Goal: Understand process/instructions: Learn how to perform a task or action

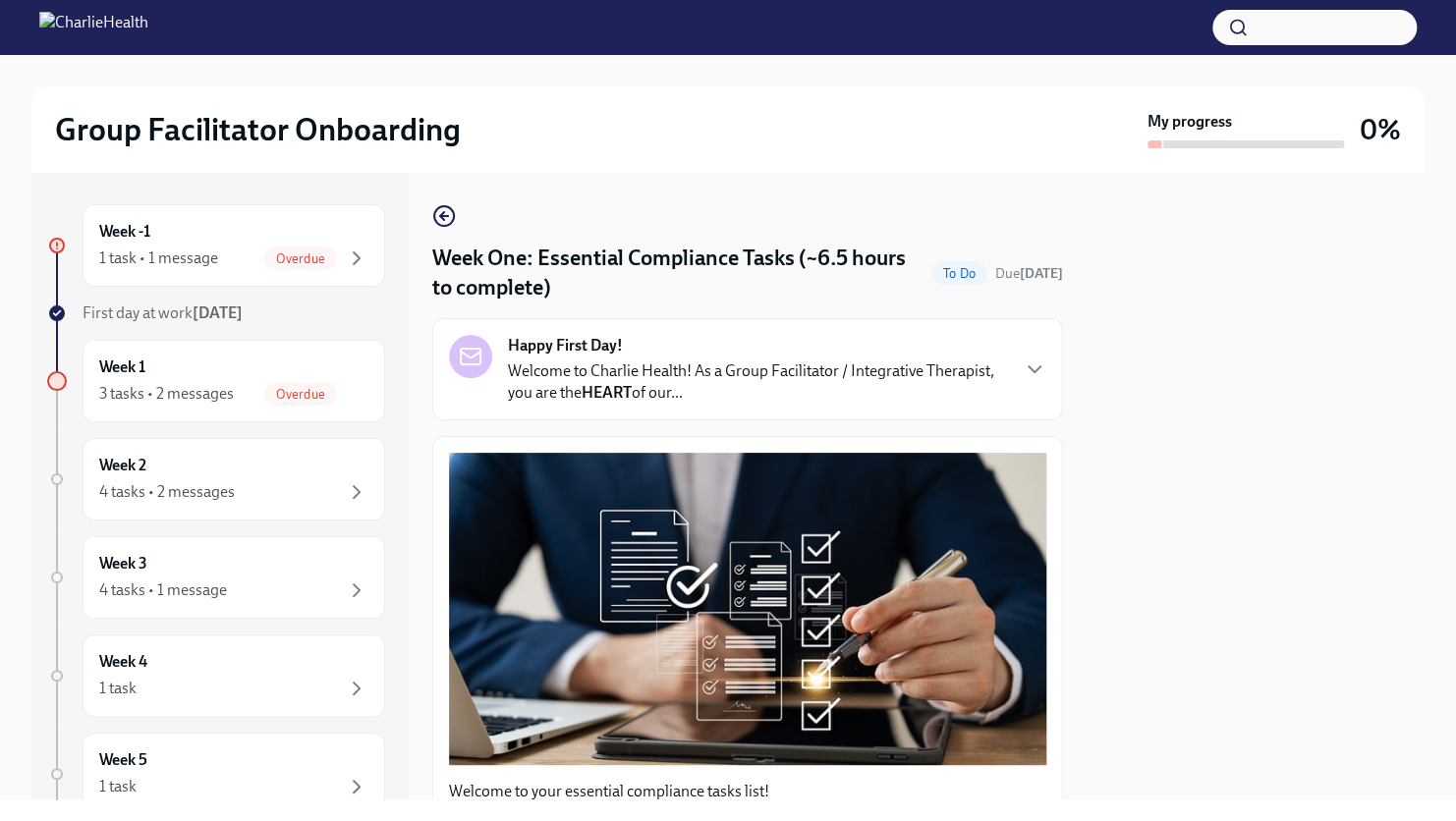
scroll to position [2168, 0]
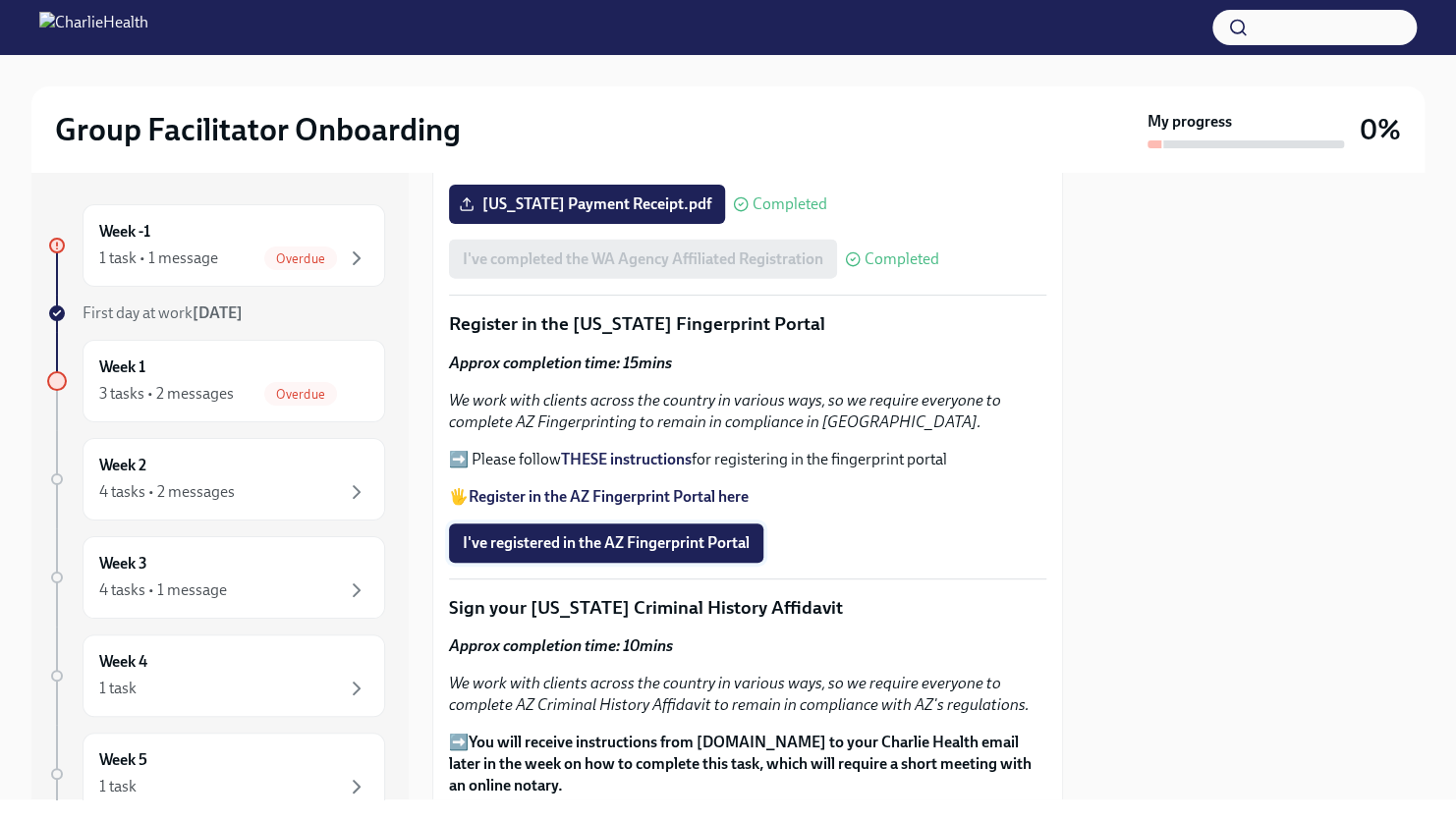
click at [662, 534] on span "I've registered in the AZ Fingerprint Portal" at bounding box center [606, 544] width 287 height 20
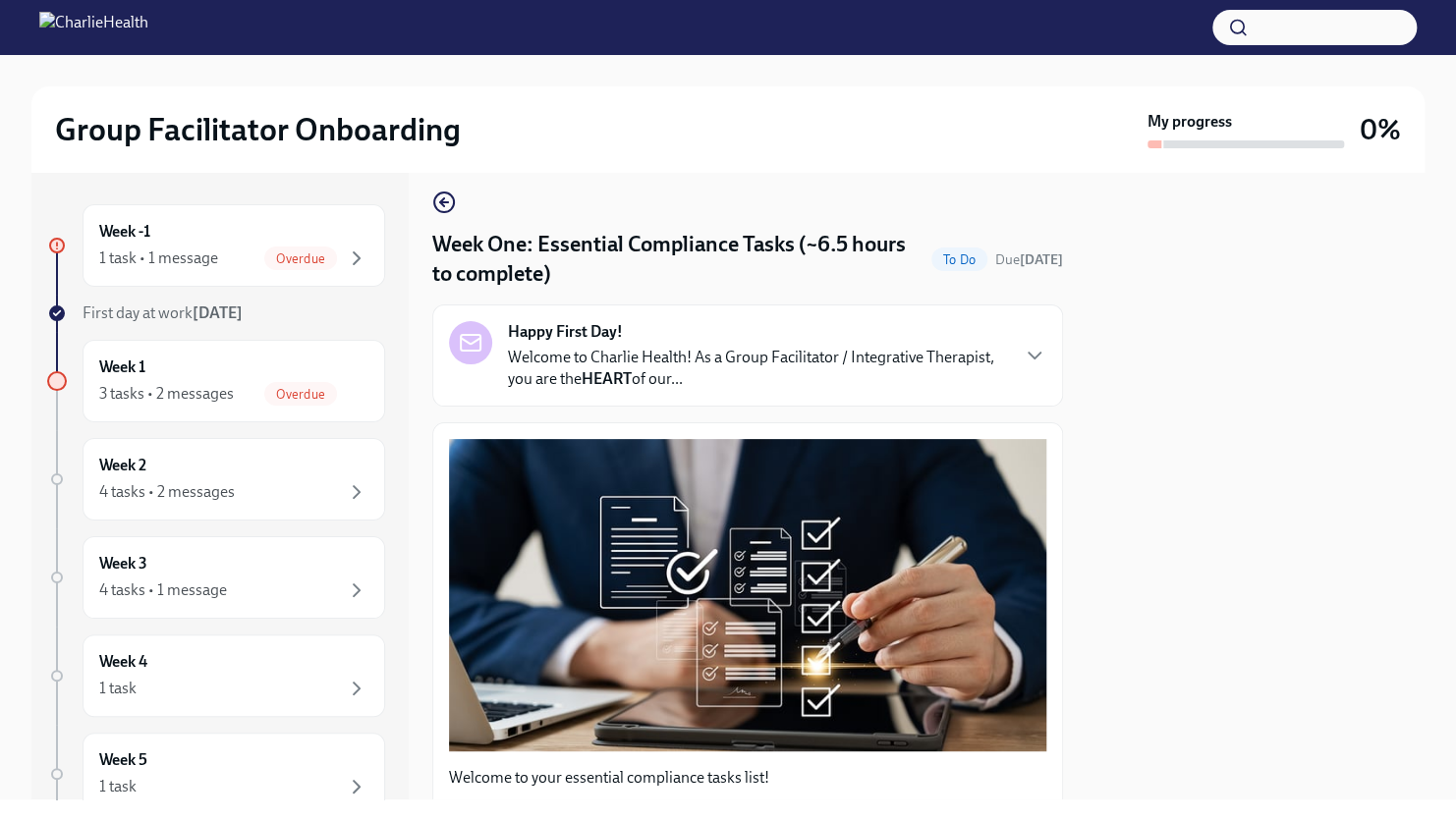
scroll to position [0, 0]
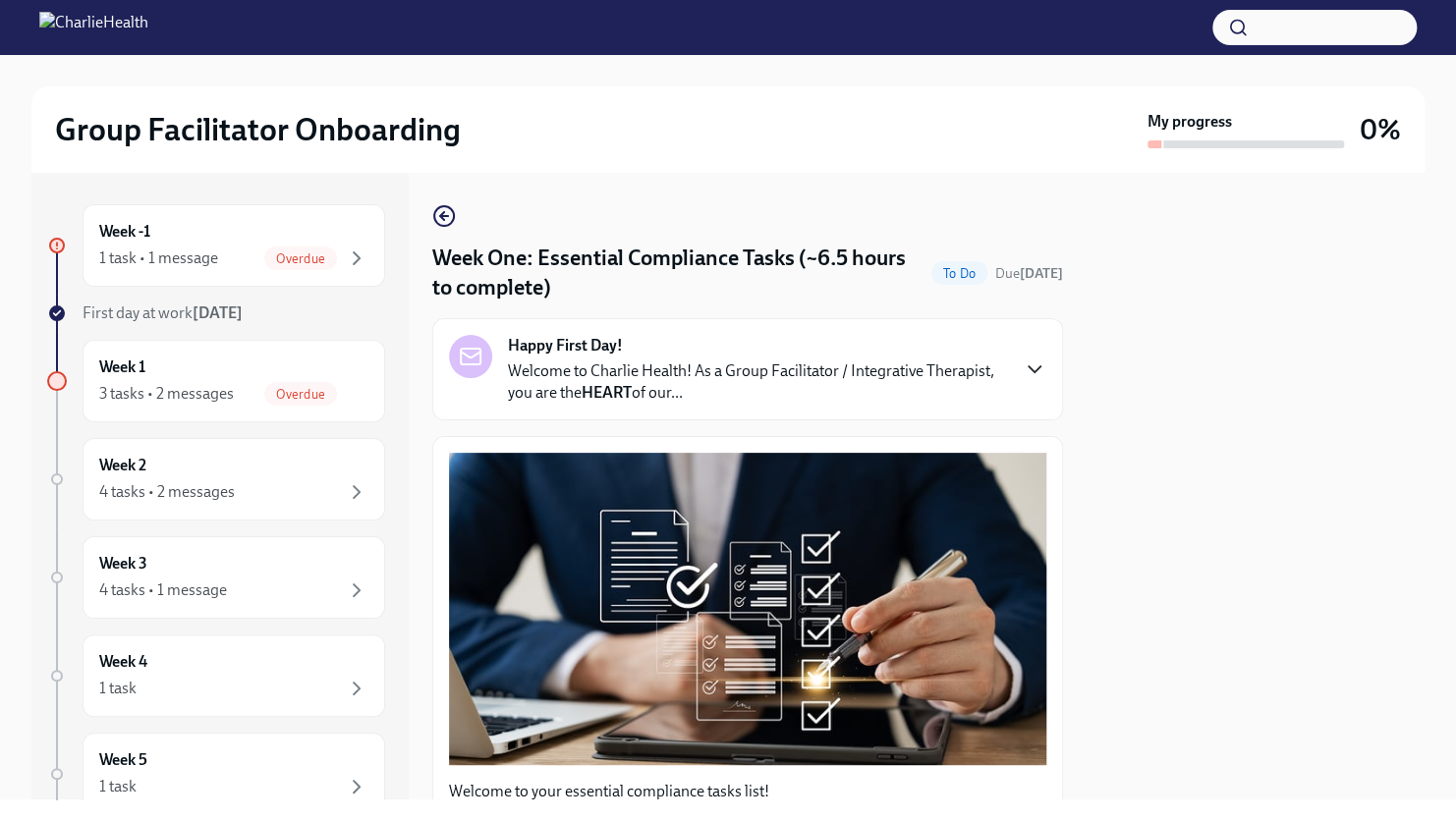
click at [1023, 373] on icon "button" at bounding box center [1035, 369] width 24 height 24
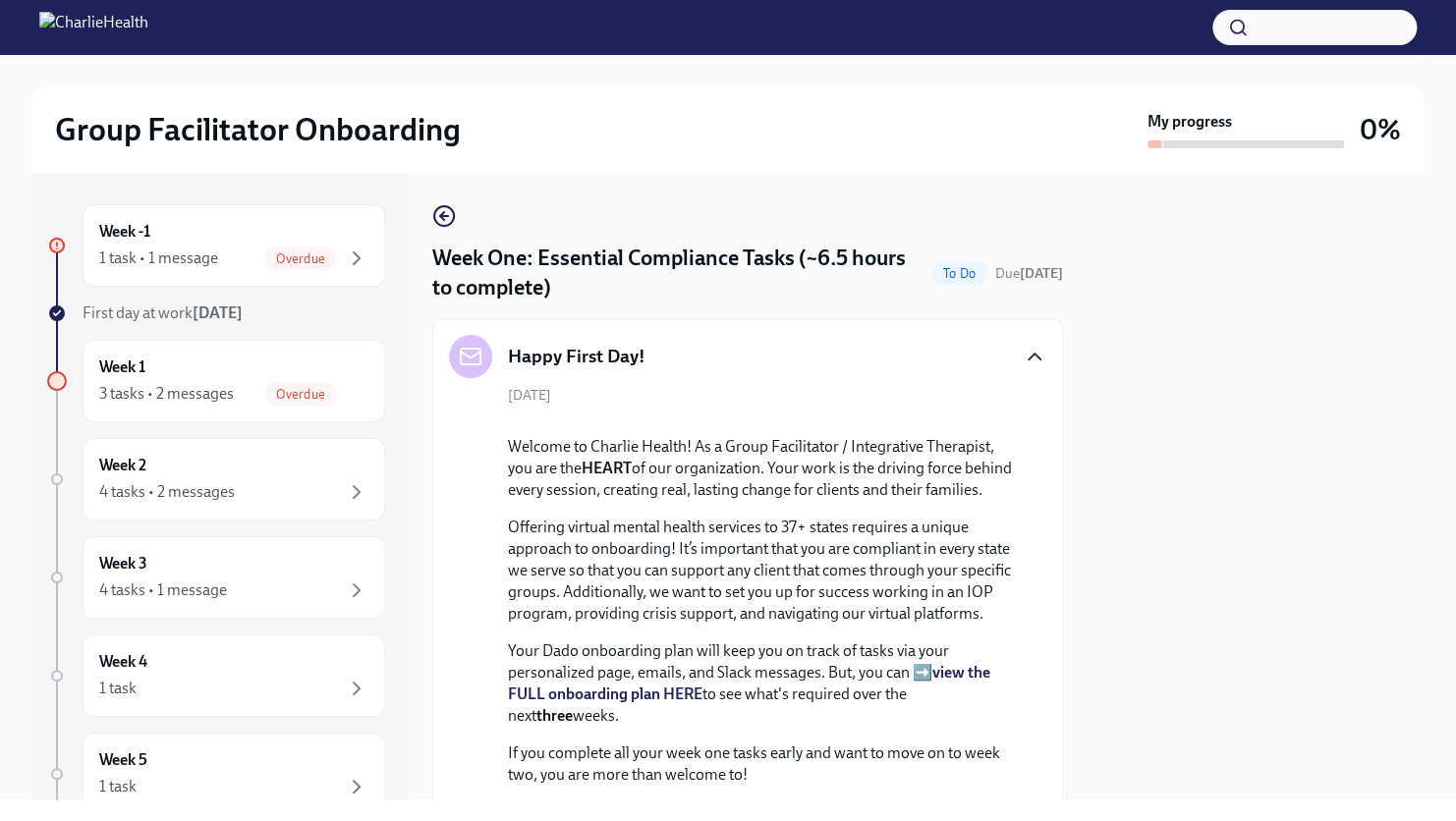
click at [1023, 358] on icon "button" at bounding box center [1035, 357] width 24 height 24
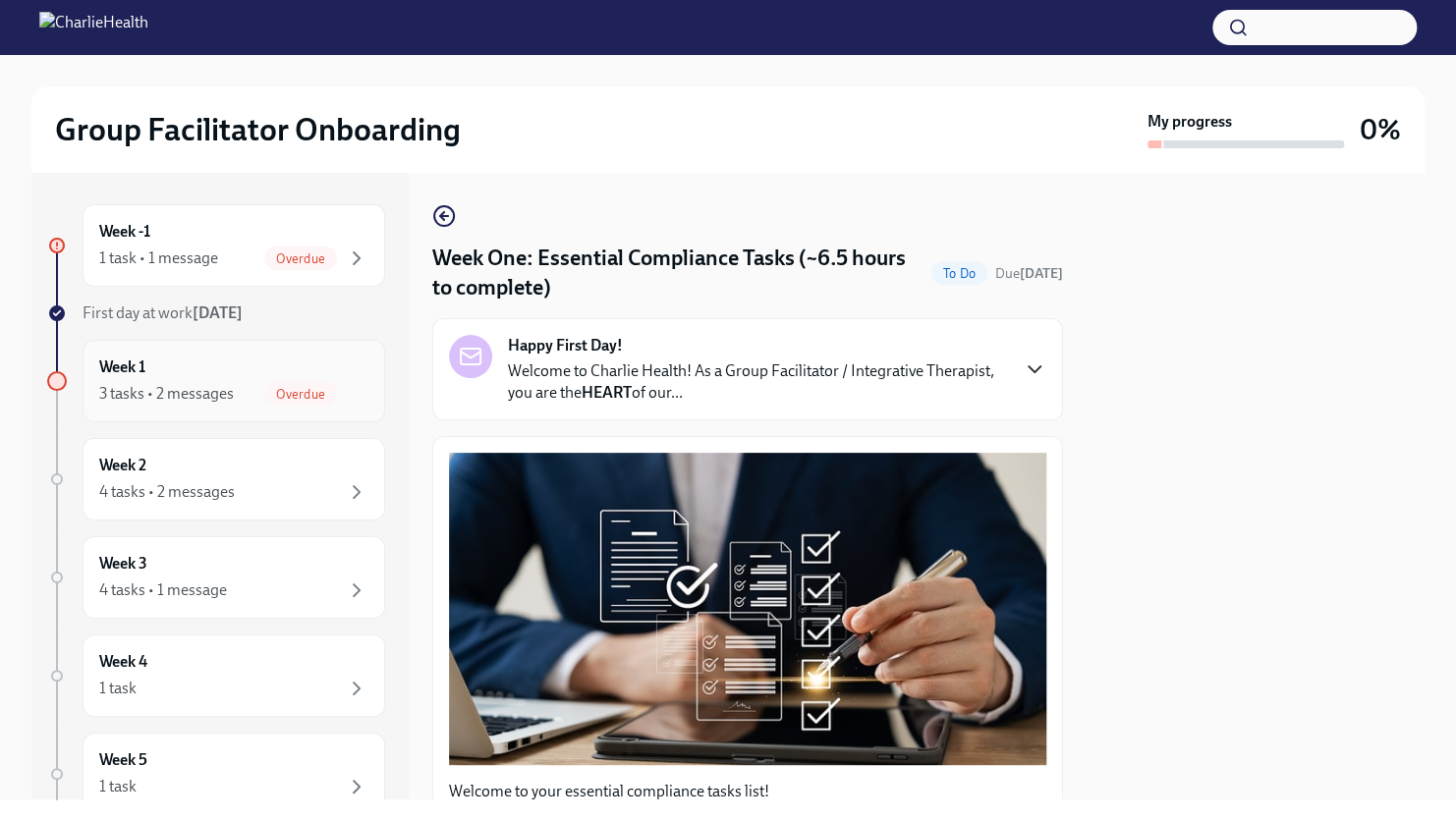
click at [280, 405] on div "Overdue" at bounding box center [300, 394] width 72 height 24
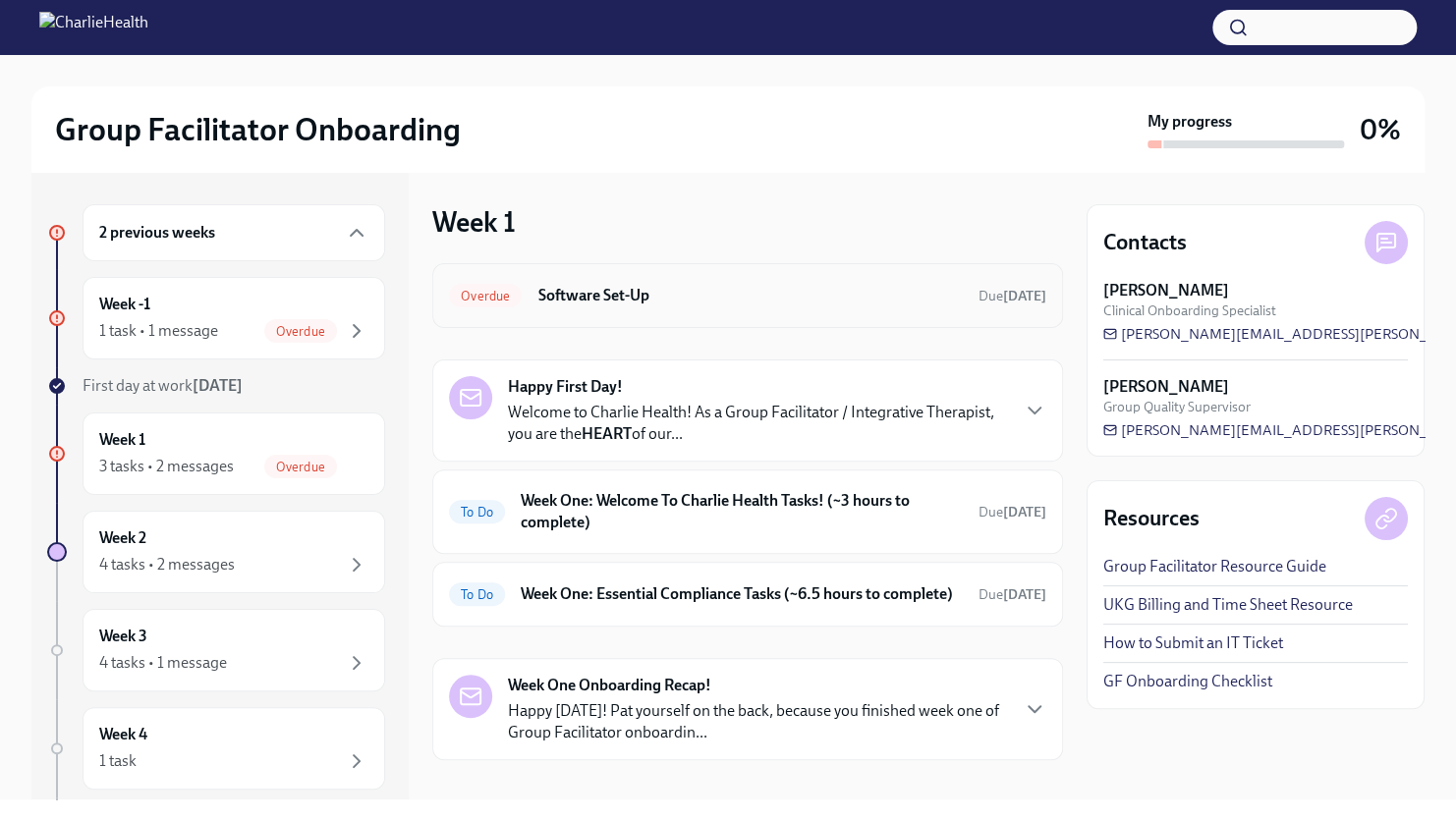
click at [632, 297] on h6 "Software Set-Up" at bounding box center [751, 296] width 426 height 22
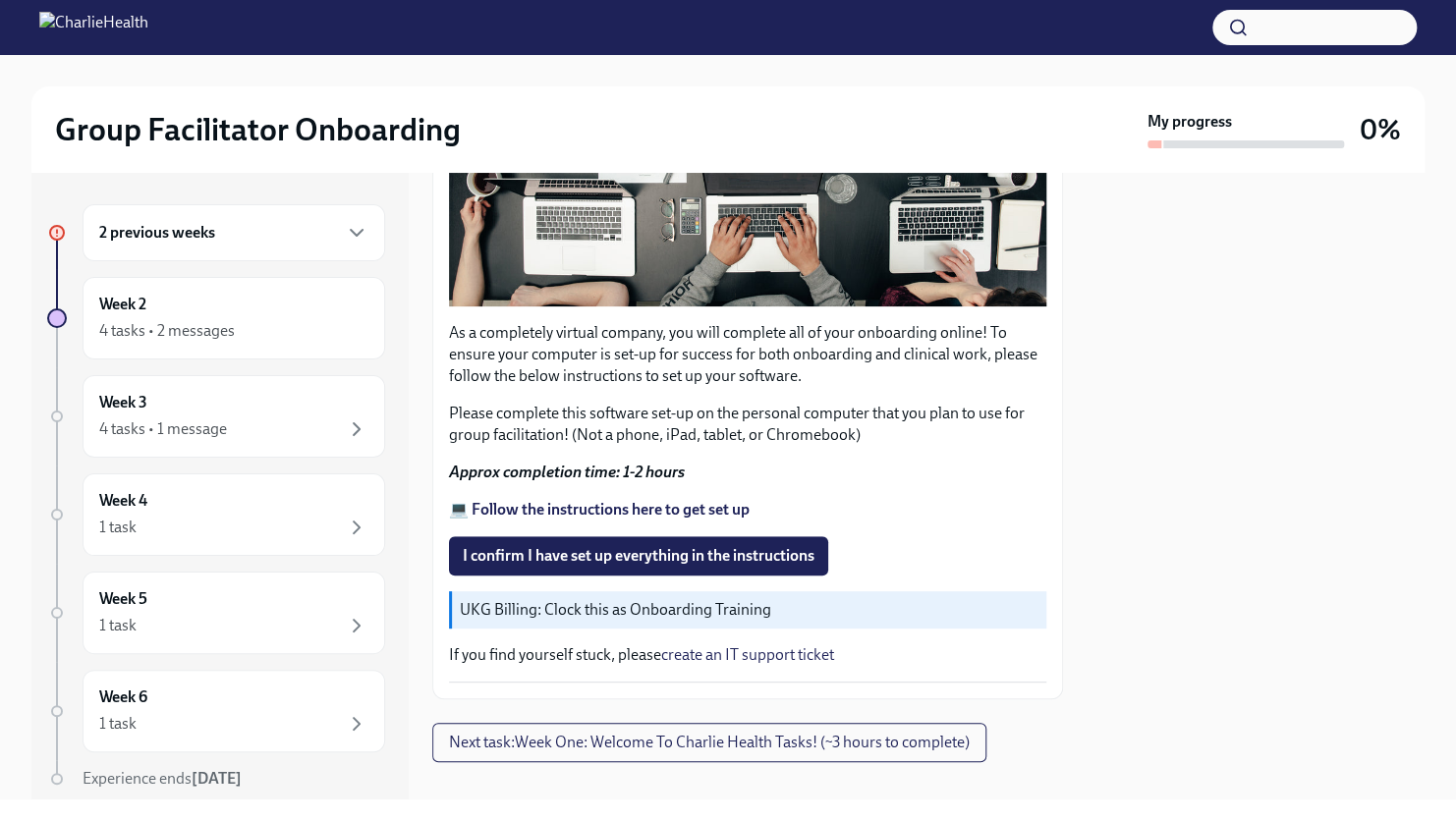
scroll to position [523, 0]
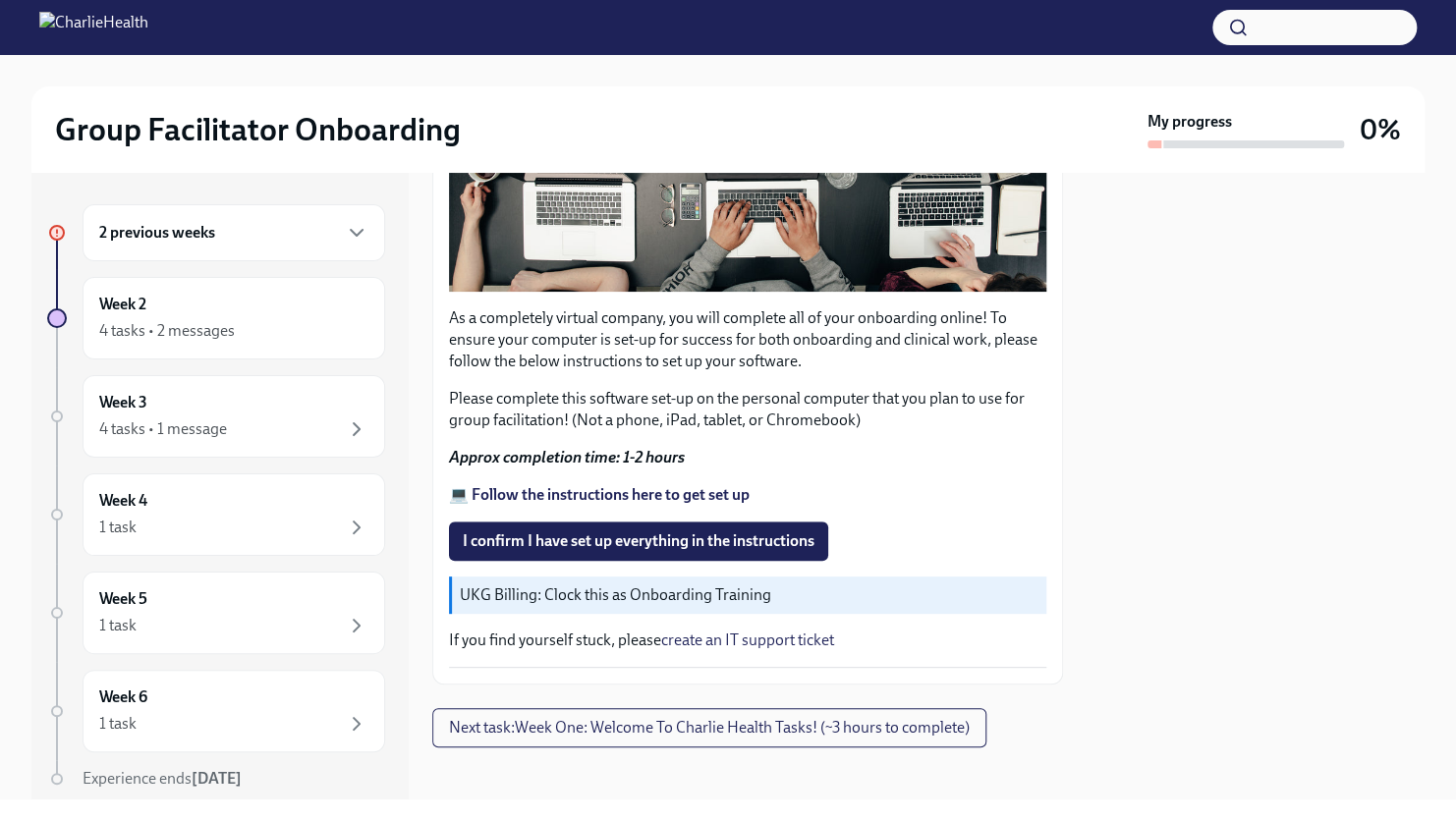
click at [623, 485] on strong "💻 Follow the instructions here to get set up" at bounding box center [599, 494] width 301 height 19
click at [345, 227] on icon "button" at bounding box center [357, 233] width 24 height 24
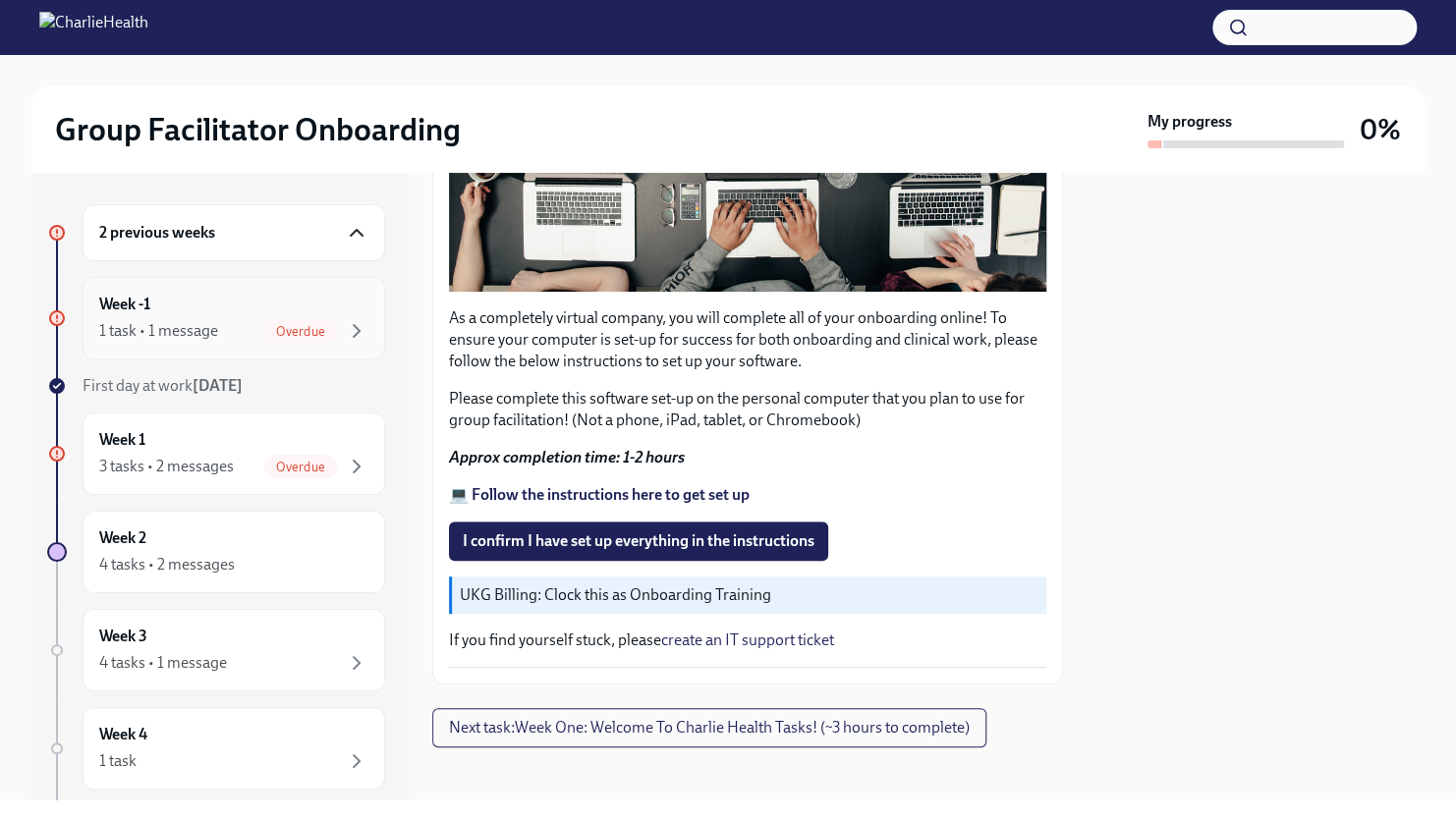
click at [264, 324] on span "Overdue" at bounding box center [300, 331] width 72 height 15
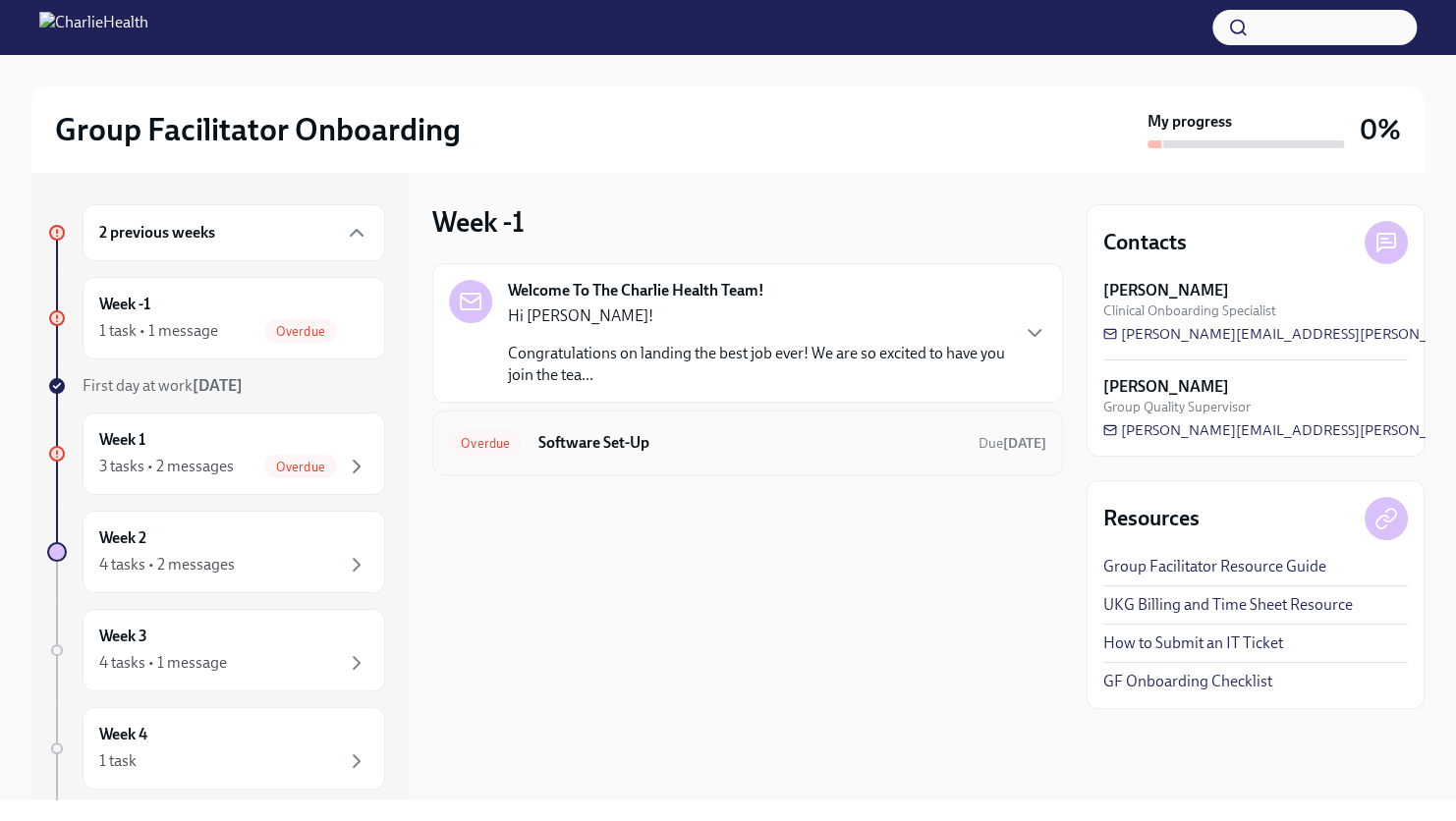
click at [720, 448] on h6 "Software Set-Up" at bounding box center [751, 443] width 426 height 22
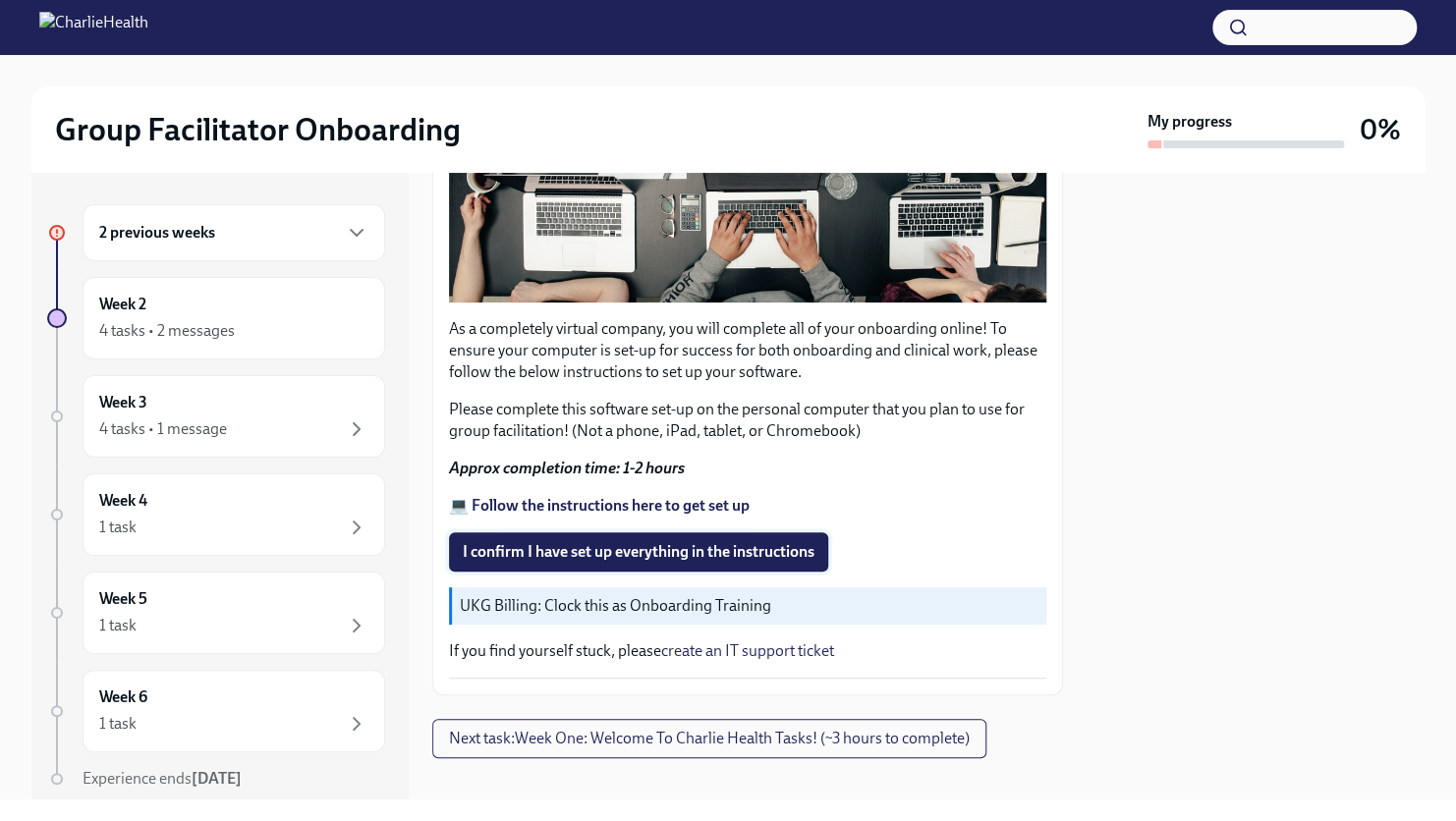
scroll to position [523, 0]
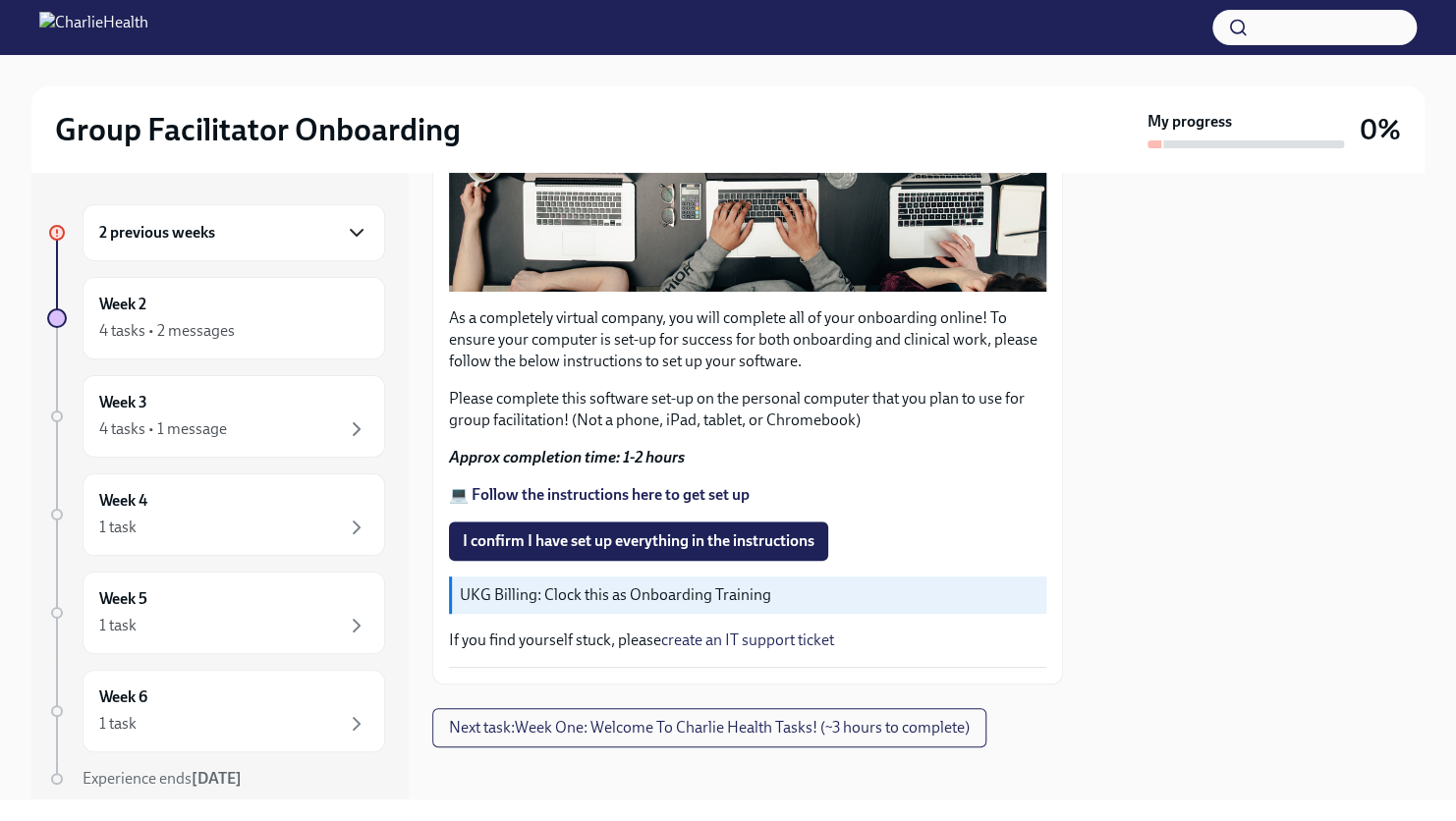
click at [345, 235] on icon "button" at bounding box center [357, 233] width 24 height 24
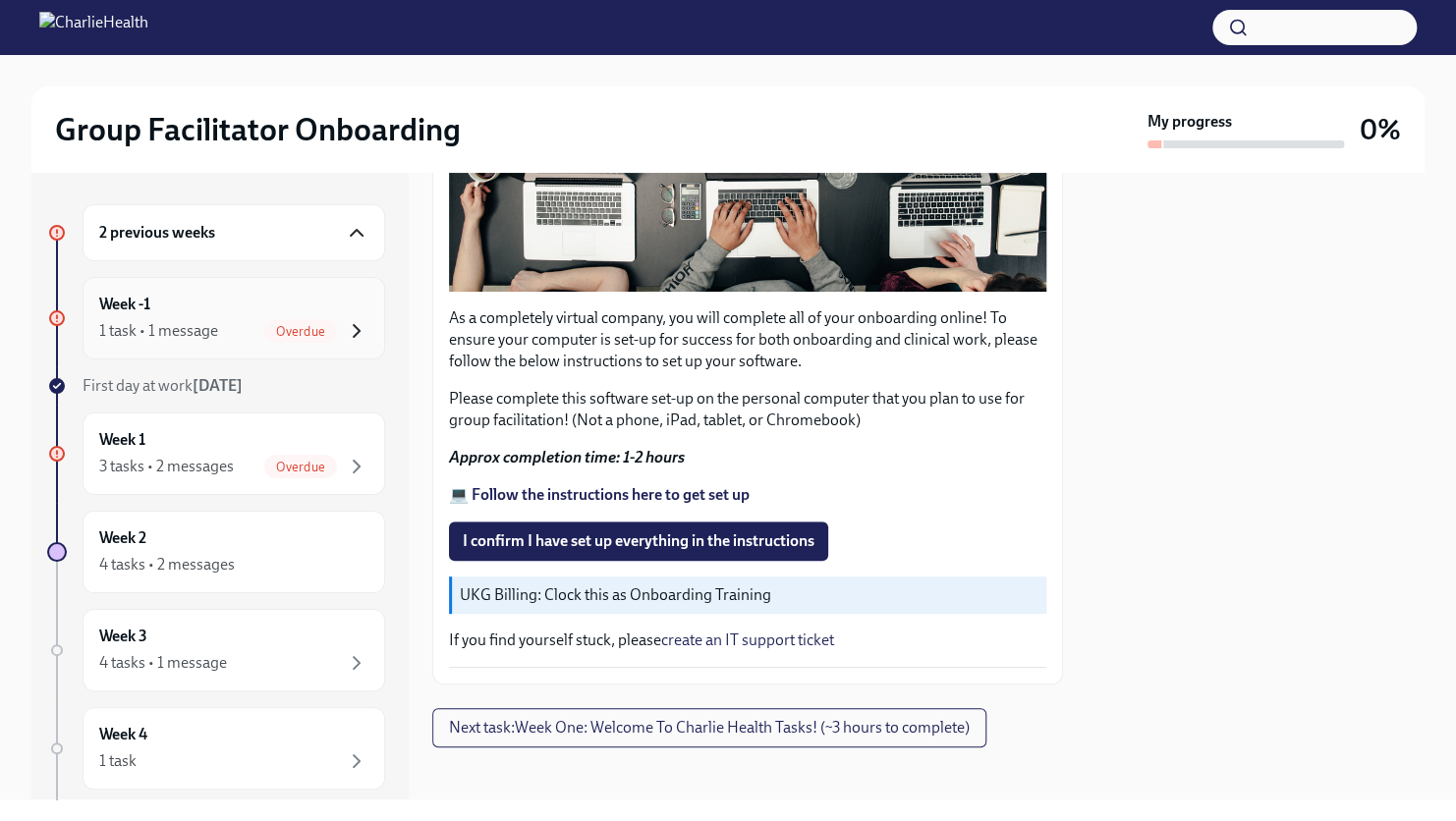
click at [345, 334] on icon "button" at bounding box center [357, 331] width 24 height 24
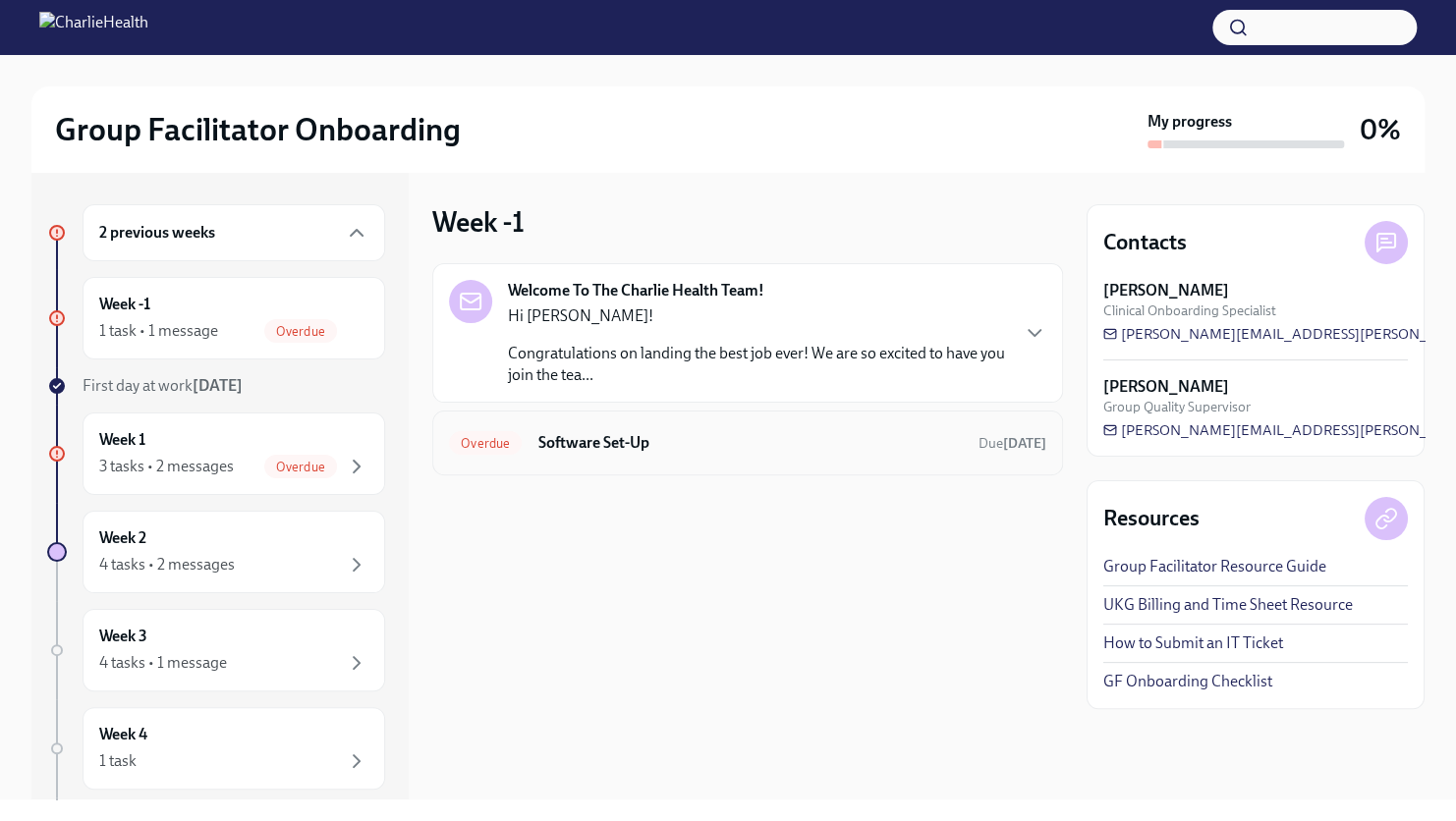
click at [587, 459] on div "Overdue Software Set-Up Due [DATE]" at bounding box center [747, 443] width 631 height 64
click at [476, 459] on div "Overdue Software Set-Up Due [DATE]" at bounding box center [747, 443] width 631 height 64
click at [1003, 444] on strong "[DATE]" at bounding box center [1025, 443] width 44 height 17
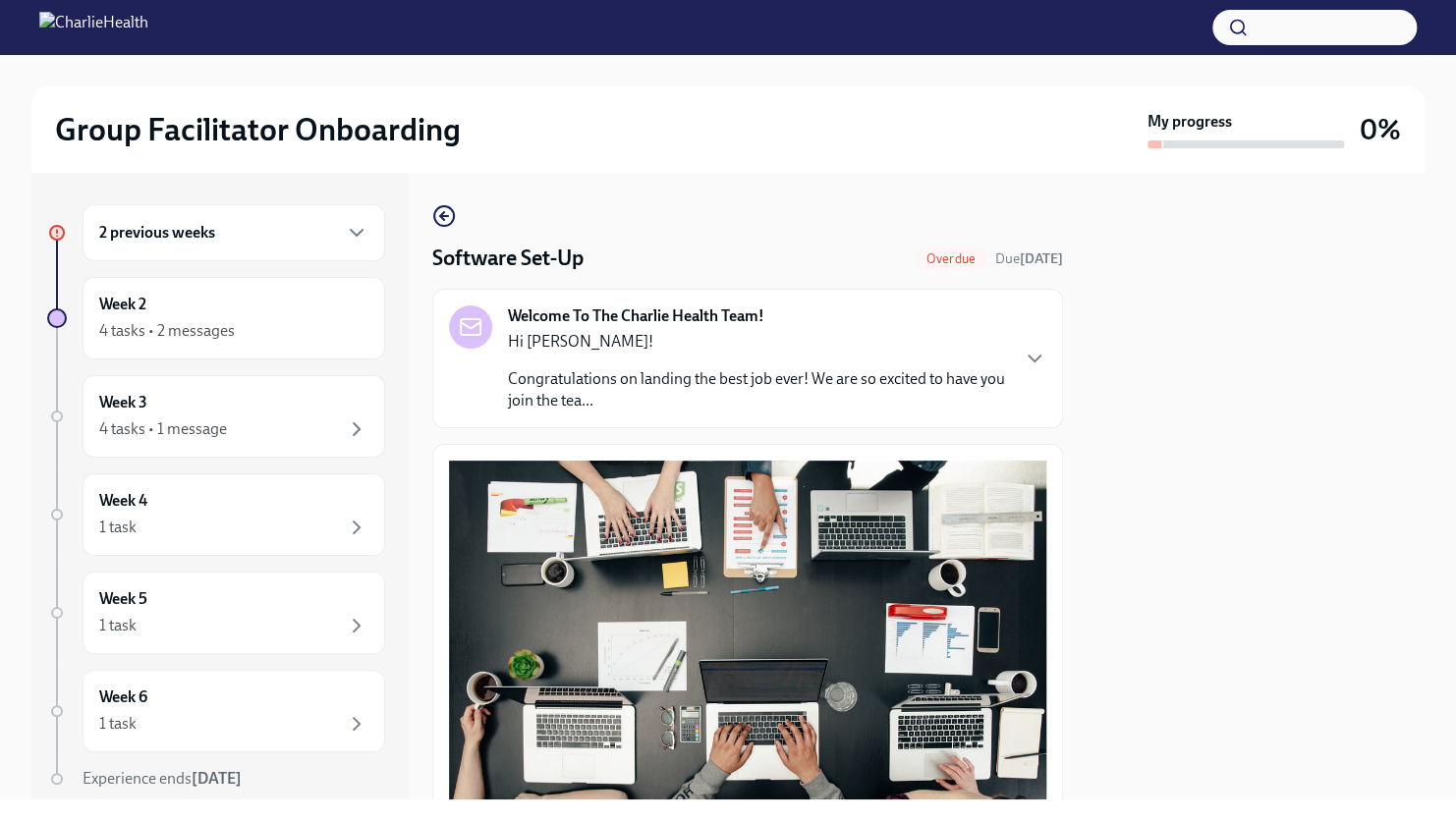
scroll to position [523, 0]
